Goal: Task Accomplishment & Management: Manage account settings

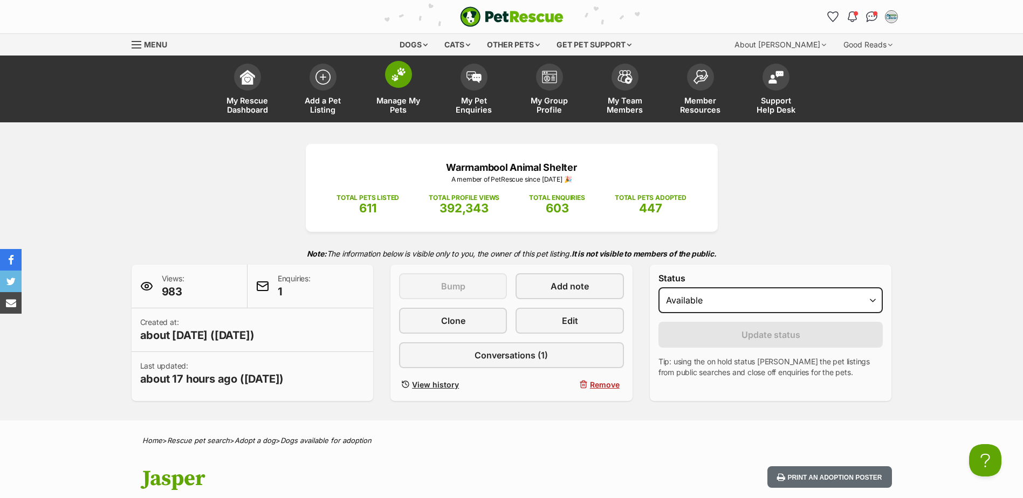
click at [396, 104] on span "Manage My Pets" at bounding box center [398, 105] width 49 height 18
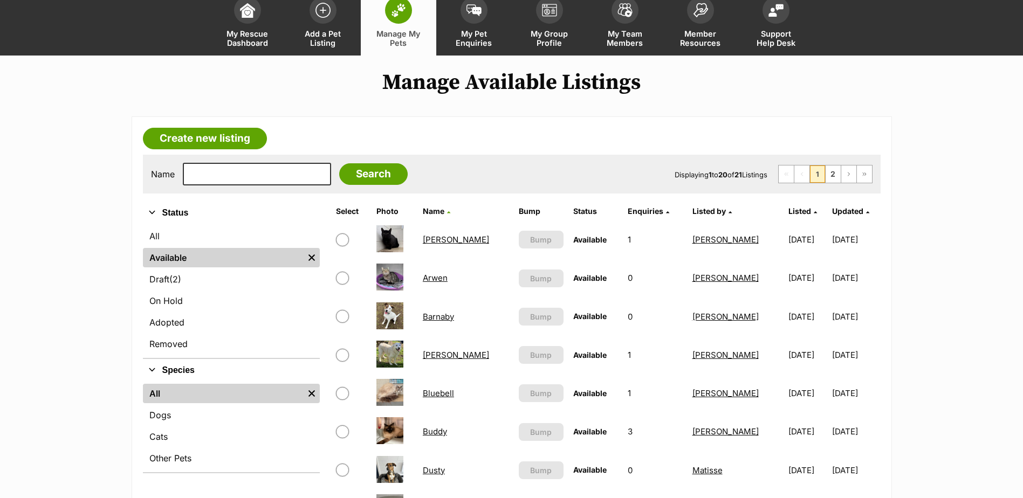
scroll to position [216, 0]
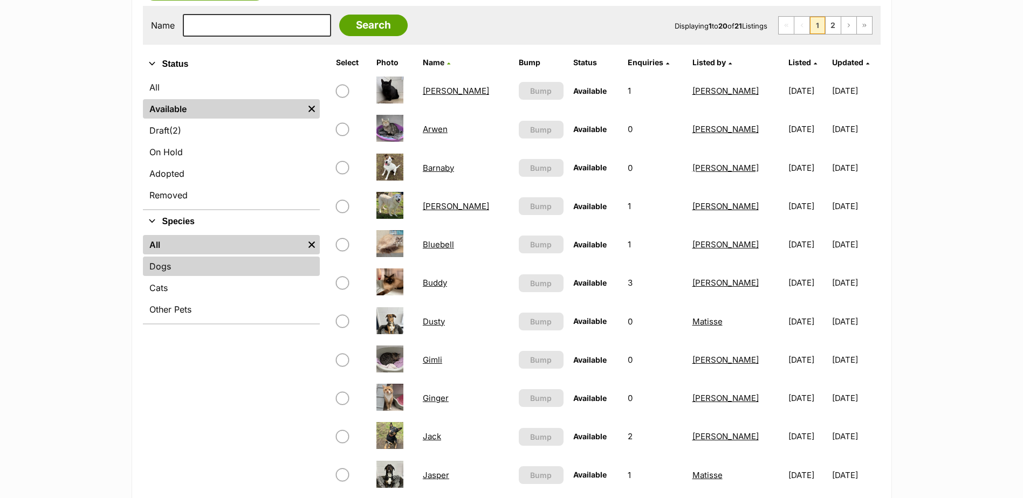
click at [225, 262] on link "Dogs" at bounding box center [231, 266] width 177 height 19
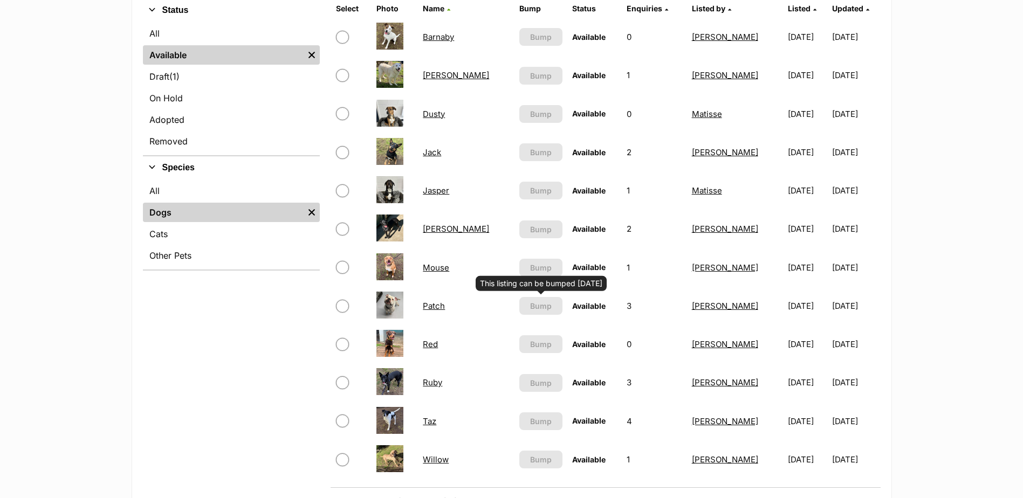
scroll to position [323, 0]
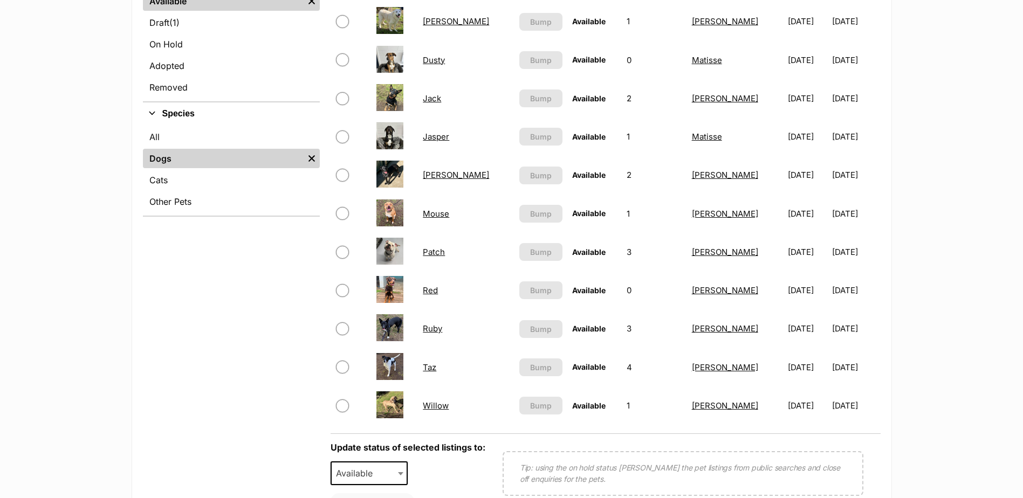
click at [431, 293] on link "Red" at bounding box center [430, 290] width 15 height 10
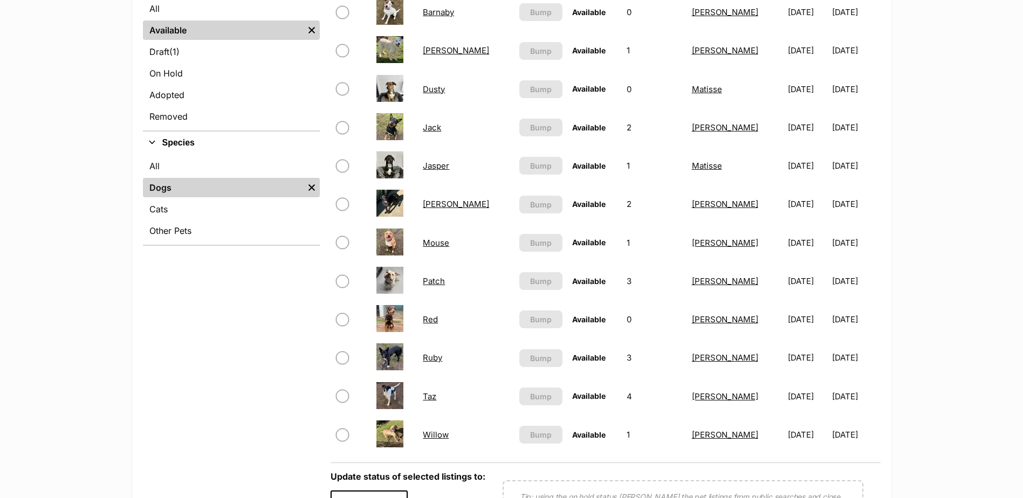
scroll to position [270, 0]
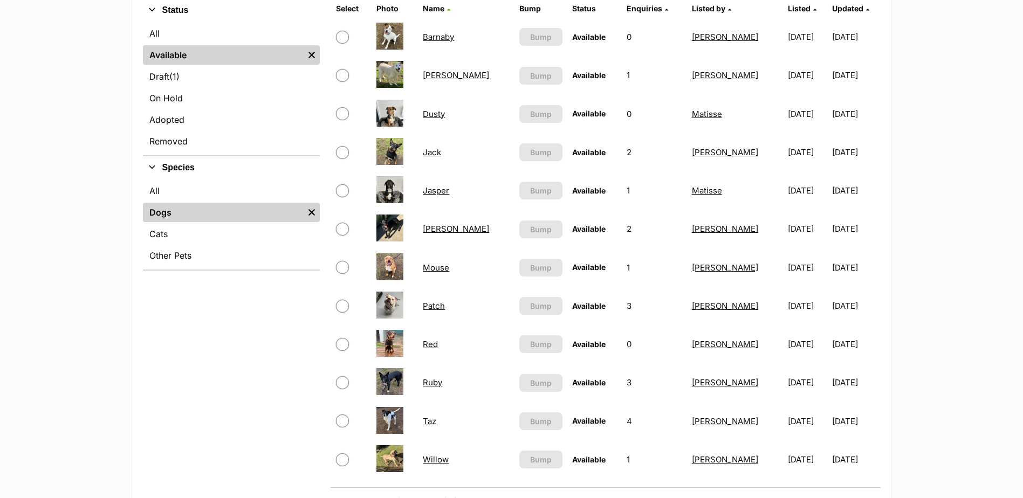
click at [436, 270] on link "Mouse" at bounding box center [436, 268] width 26 height 10
click at [433, 349] on link "Red" at bounding box center [430, 344] width 15 height 10
click at [436, 416] on link "Taz" at bounding box center [429, 421] width 13 height 10
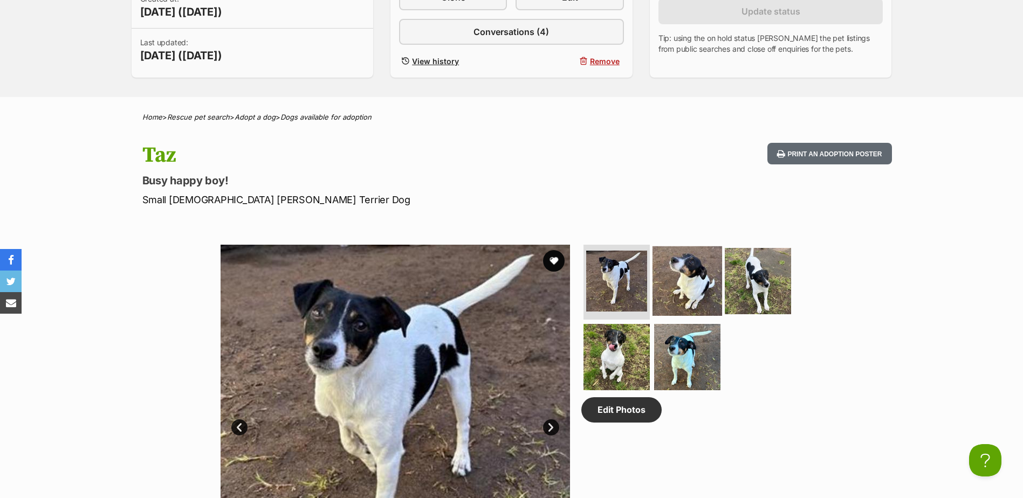
click at [689, 279] on img at bounding box center [687, 281] width 70 height 70
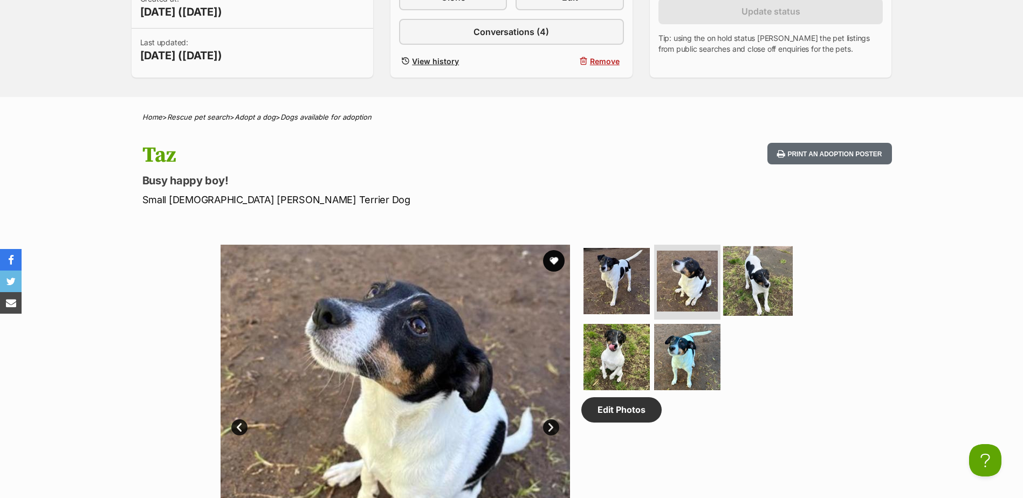
click at [734, 270] on img at bounding box center [758, 281] width 70 height 70
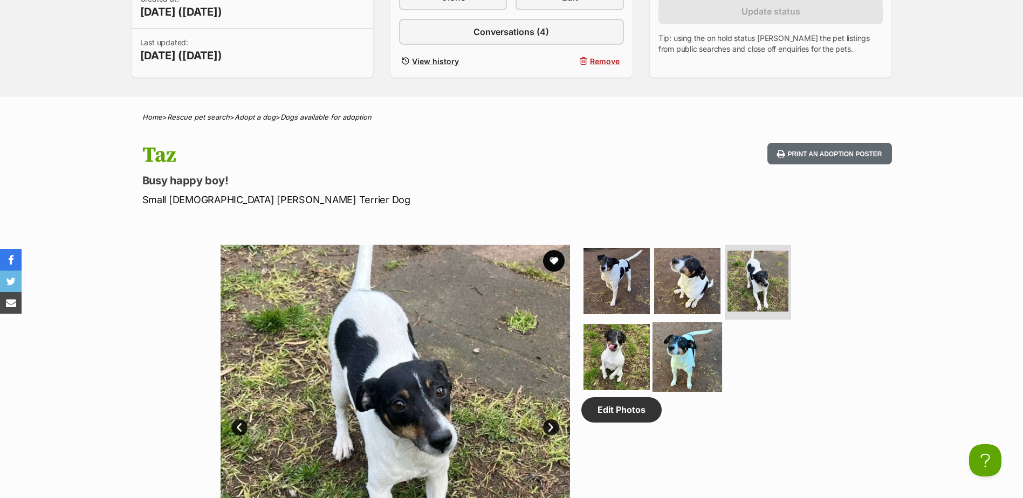
click at [664, 353] on img at bounding box center [687, 357] width 70 height 70
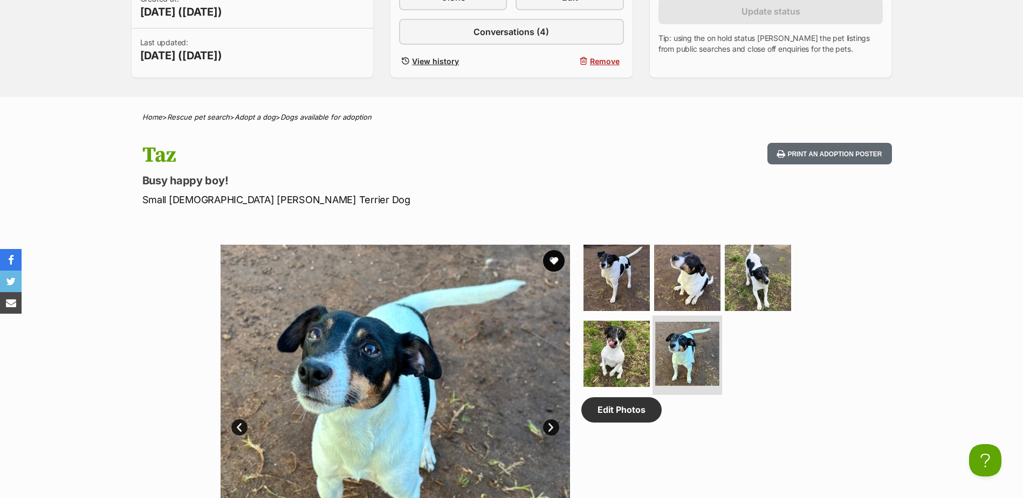
click at [652, 348] on li at bounding box center [687, 355] width 70 height 79
click at [594, 350] on img at bounding box center [617, 354] width 70 height 70
